Goal: Information Seeking & Learning: Find specific fact

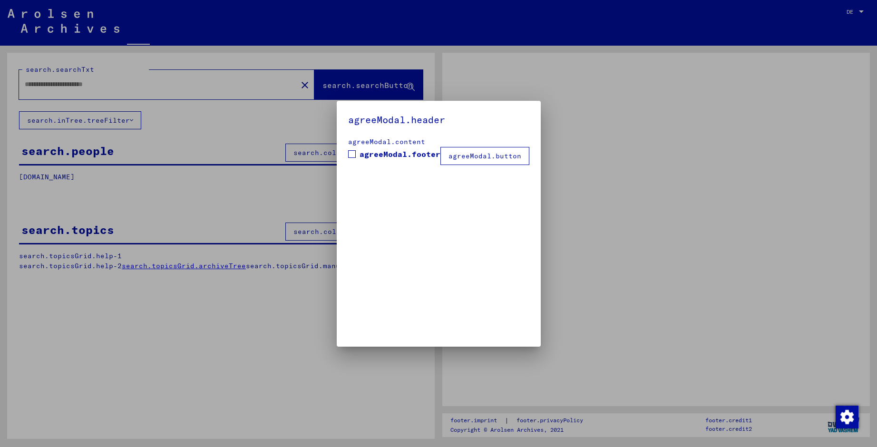
type input "**********"
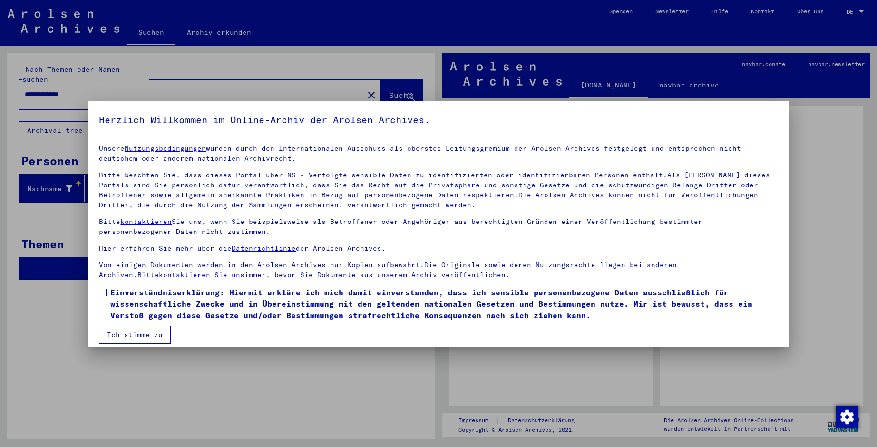
click at [129, 332] on button "Ich stimme zu" at bounding box center [135, 335] width 72 height 18
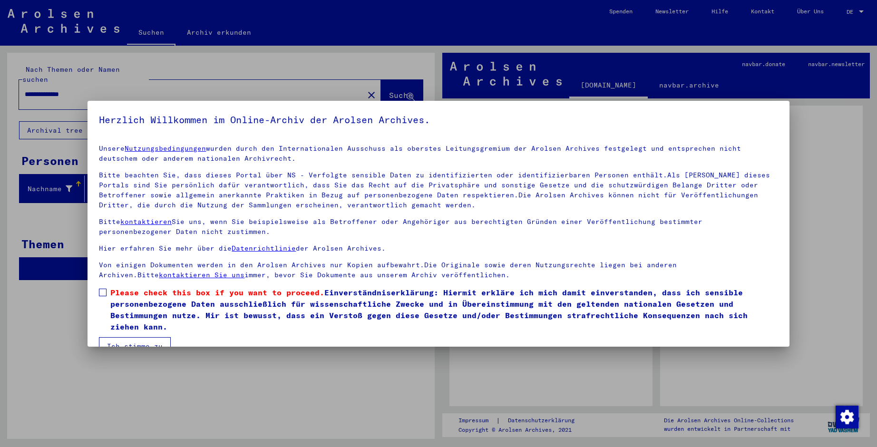
scroll to position [9, 0]
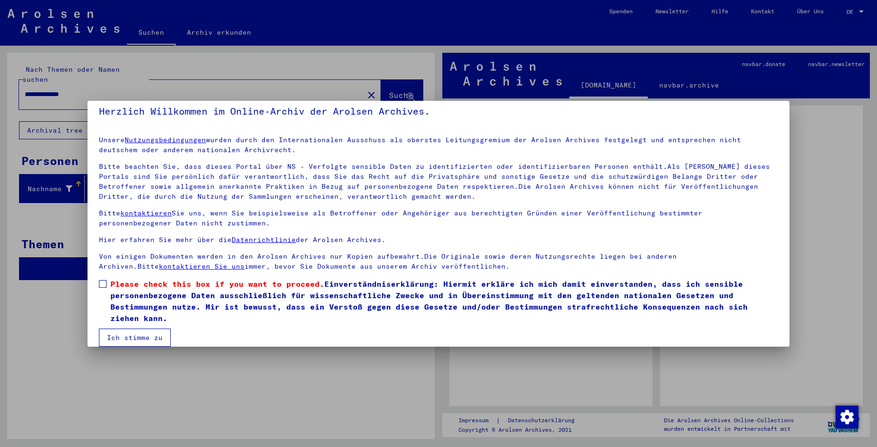
click at [107, 282] on label "Please check this box if you want to proceed. Einverständniserklärung: Hiermit …" at bounding box center [438, 301] width 679 height 46
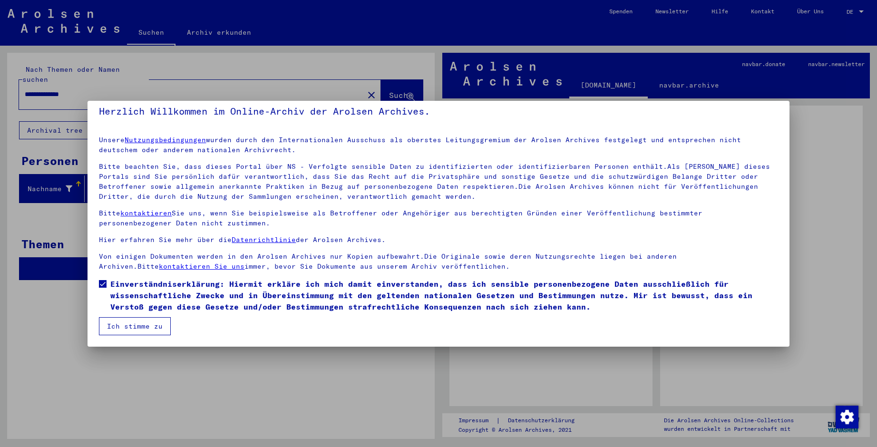
click at [140, 327] on button "Ich stimme zu" at bounding box center [135, 326] width 72 height 18
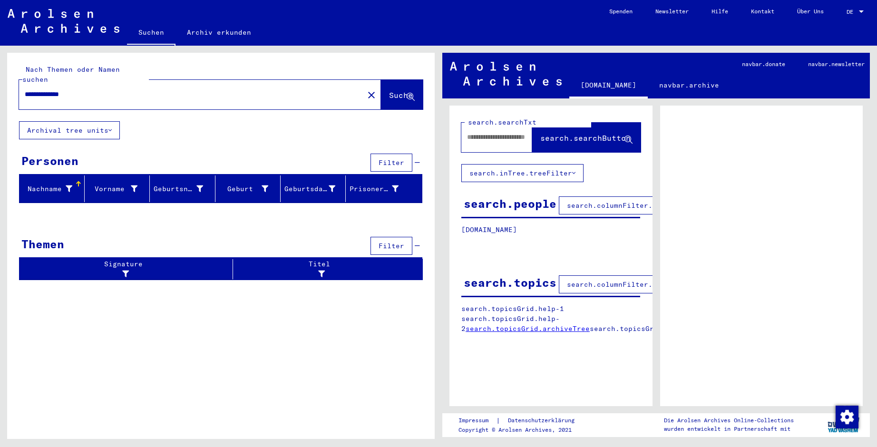
click at [860, 10] on div at bounding box center [861, 12] width 9 height 7
click at [861, 10] on span "English" at bounding box center [844, 17] width 39 height 17
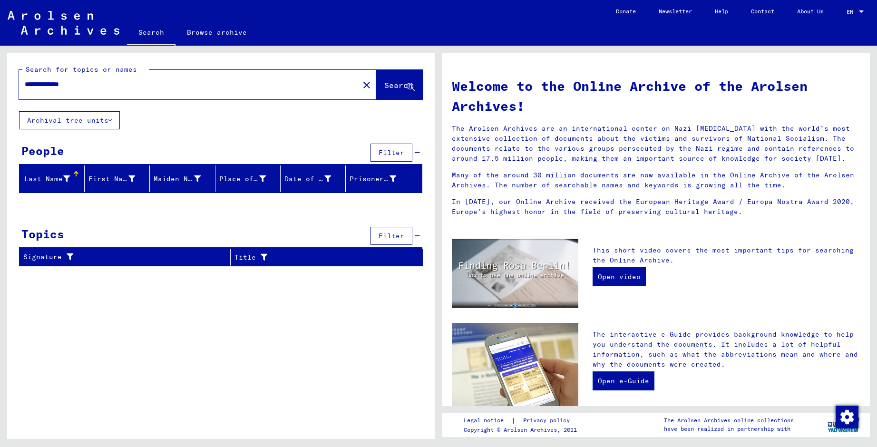
click at [286, 269] on div "Signature Title Reference code Signature Title hierarchy list" at bounding box center [220, 261] width 427 height 25
click at [391, 147] on button "Filter" at bounding box center [391, 153] width 42 height 18
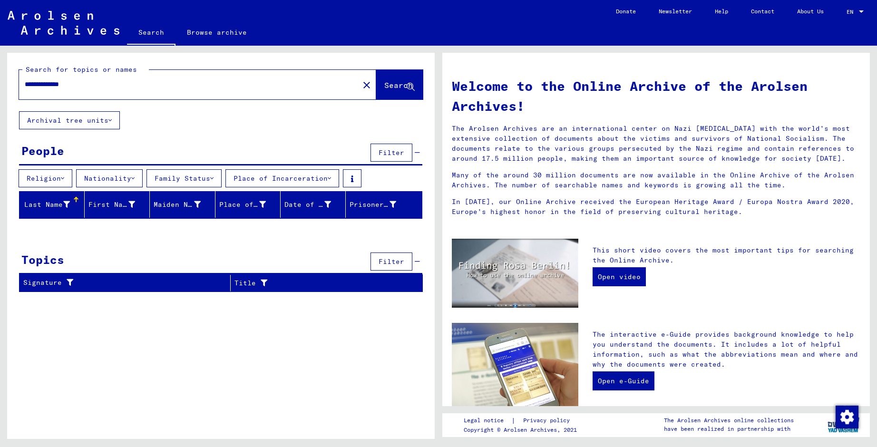
click at [190, 179] on button "Family Status" at bounding box center [183, 178] width 75 height 18
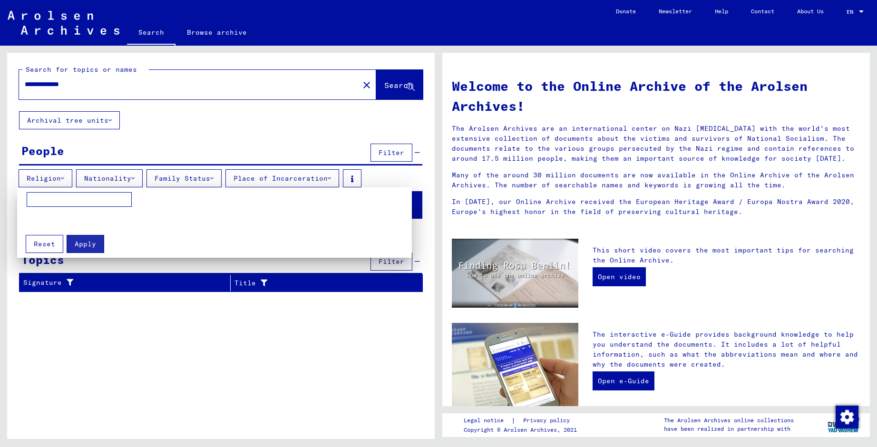
click at [103, 195] on input at bounding box center [79, 199] width 105 height 15
type input "**********"
click at [92, 243] on span "Apply" at bounding box center [85, 244] width 21 height 9
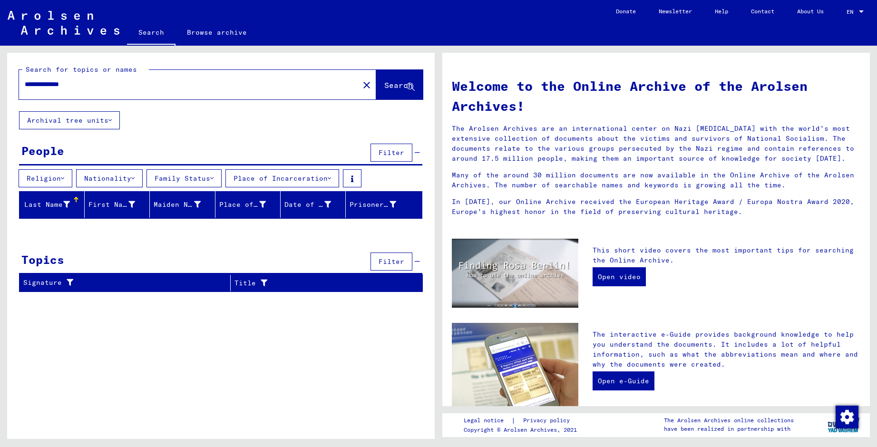
click at [393, 80] on span "Search" at bounding box center [398, 85] width 29 height 10
click at [384, 82] on span "Search" at bounding box center [398, 85] width 29 height 10
click at [111, 119] on icon at bounding box center [109, 120] width 3 height 7
